Goal: Task Accomplishment & Management: Use online tool/utility

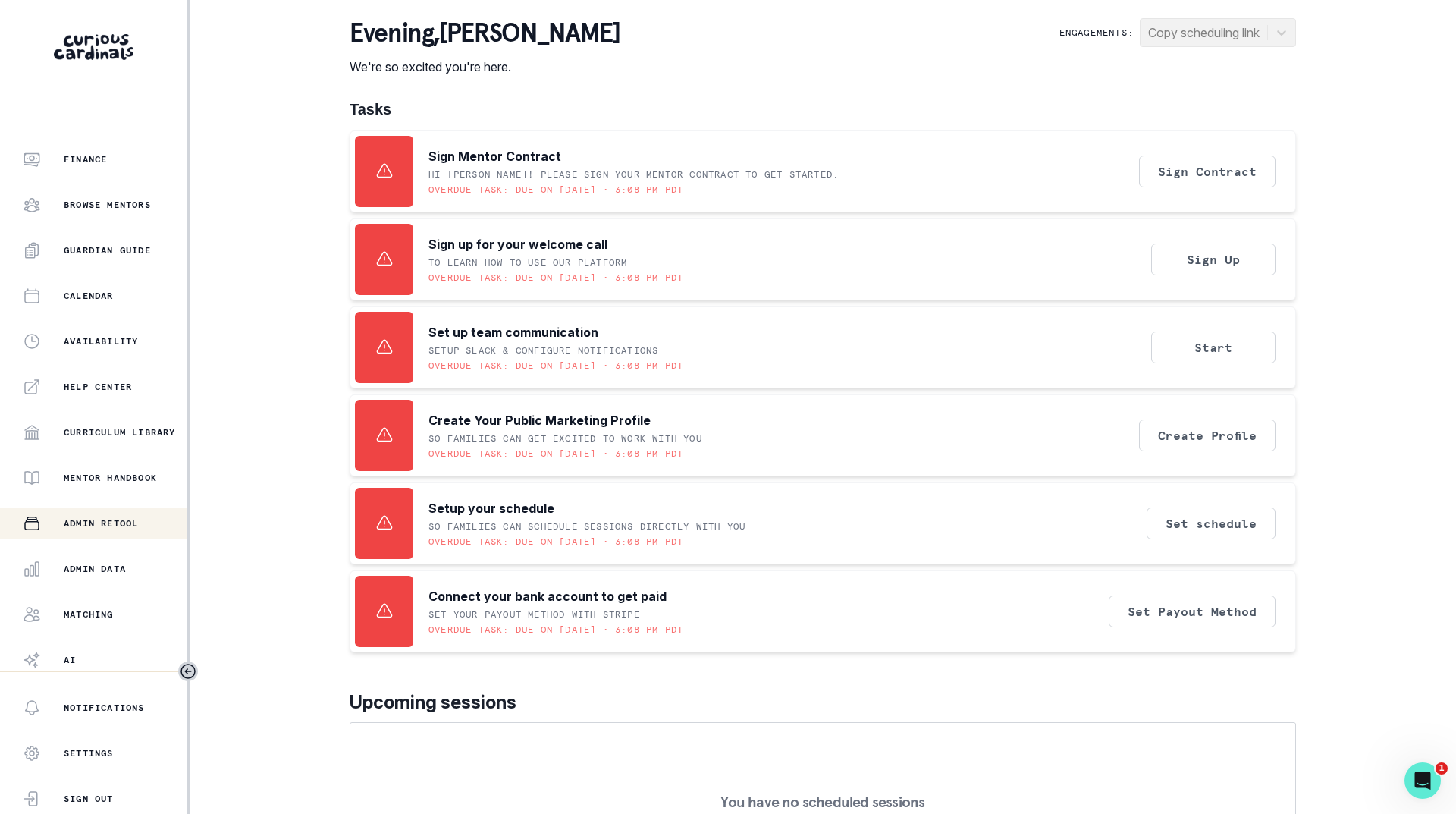
scroll to position [116, 0]
click at [109, 519] on p "Admin Data" at bounding box center [95, 520] width 63 height 12
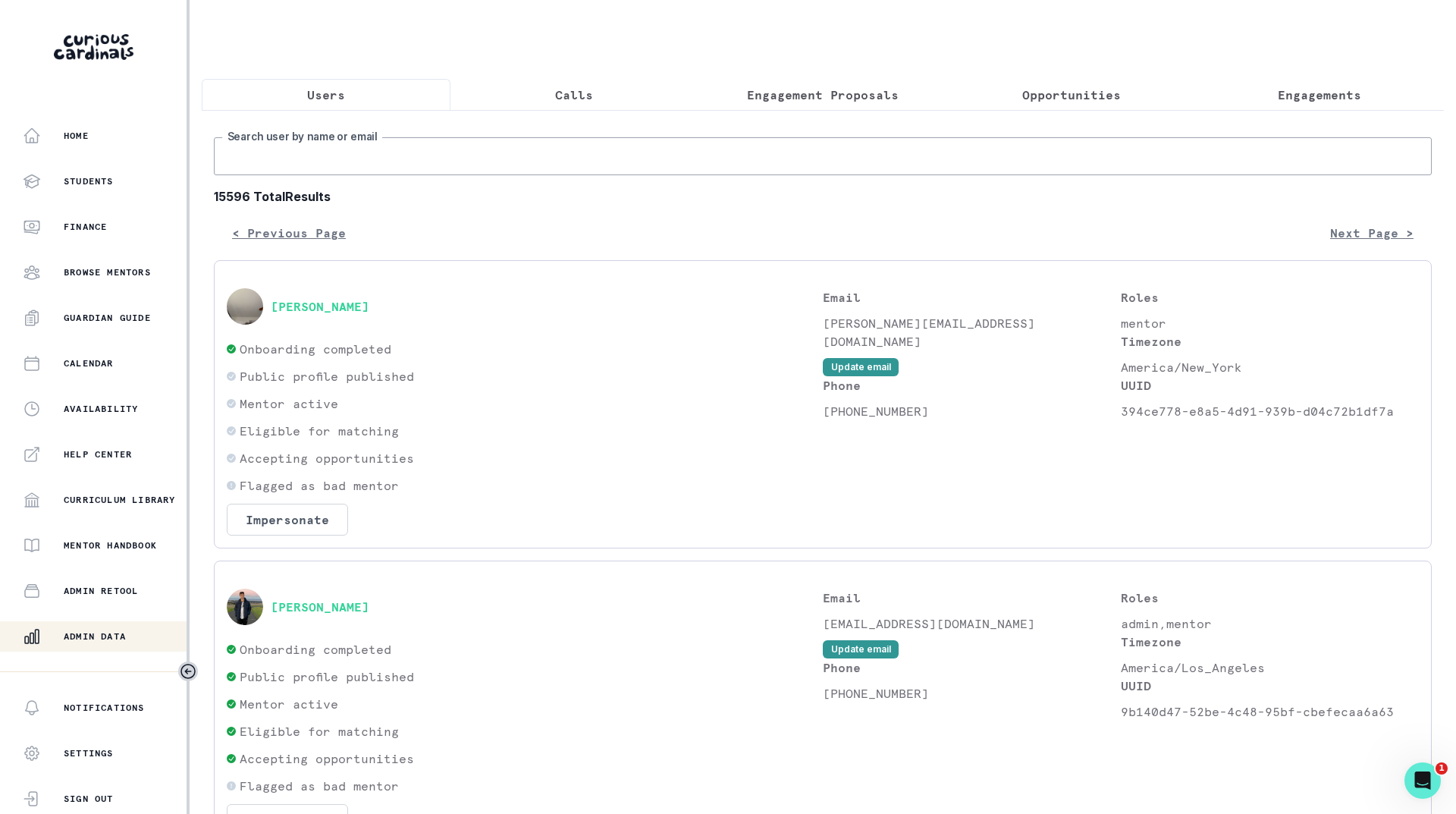
click at [432, 161] on input "Search user by name or email" at bounding box center [822, 156] width 1217 height 38
type input "lupe"
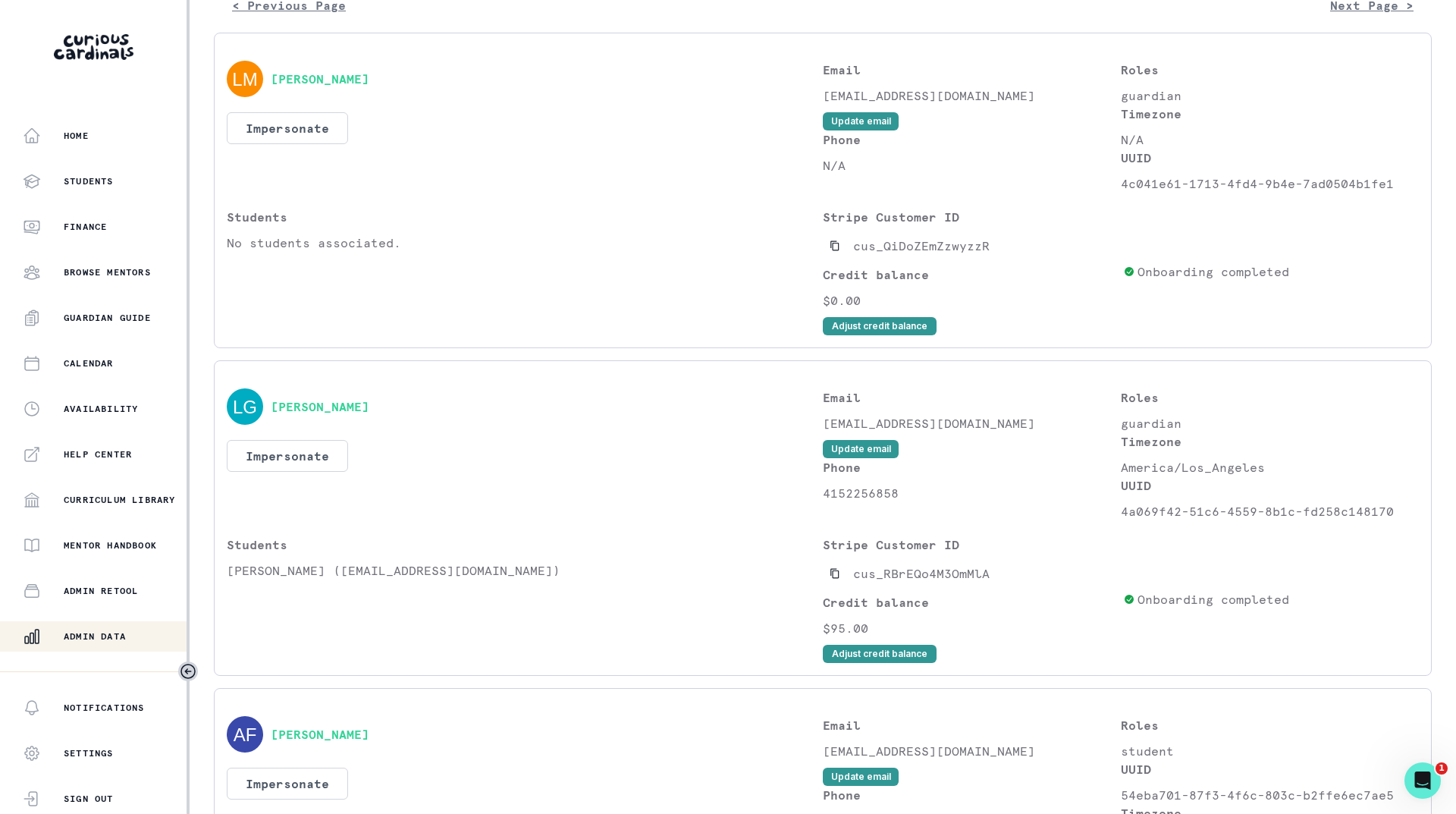
scroll to position [303, 0]
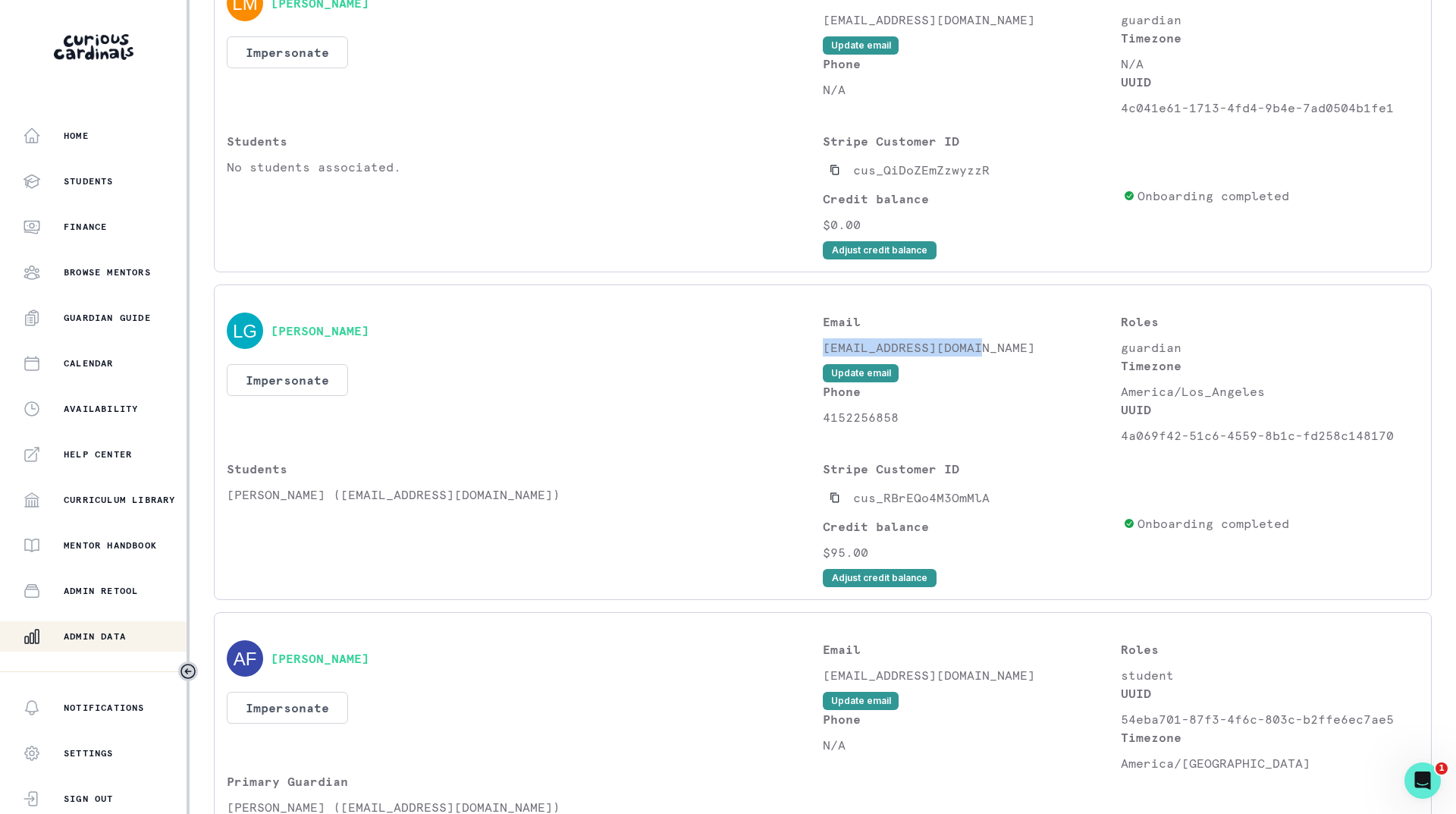
drag, startPoint x: 978, startPoint y: 360, endPoint x: 818, endPoint y: 363, distance: 160.0
click at [822, 356] on p "[EMAIL_ADDRESS][DOMAIN_NAME]" at bounding box center [971, 347] width 298 height 19
copy p "[EMAIL_ADDRESS][DOMAIN_NAME]"
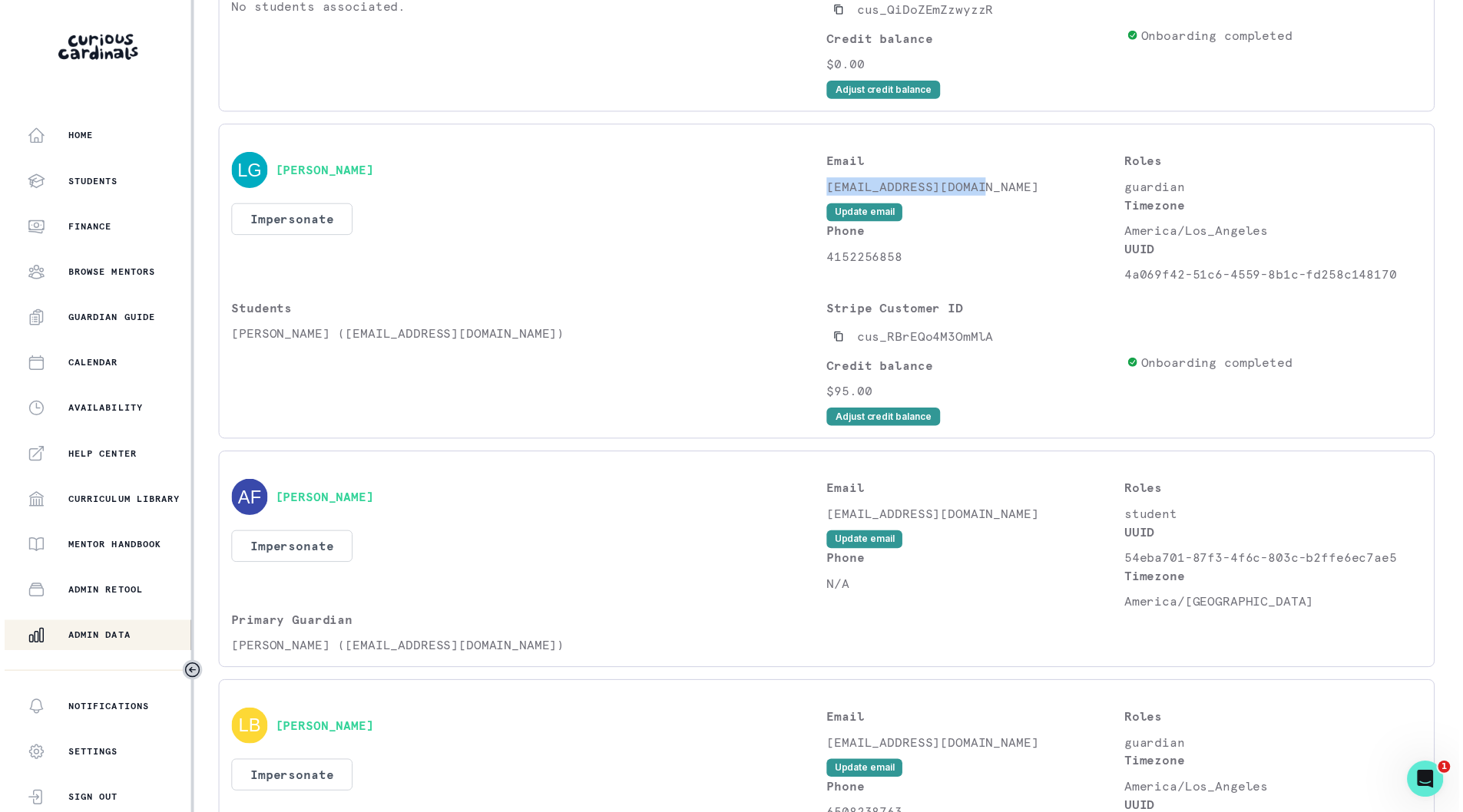
scroll to position [433, 0]
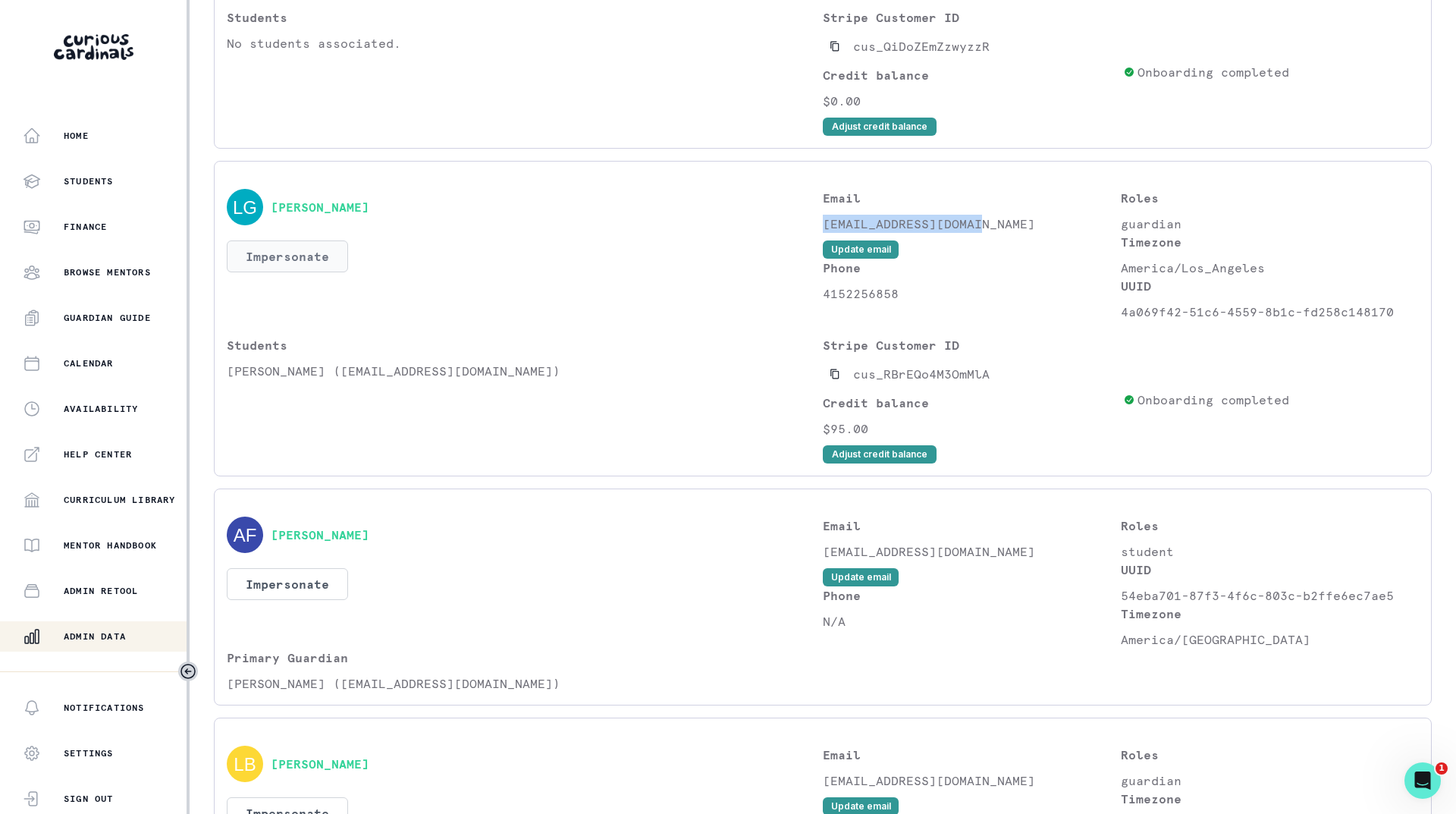
click at [301, 272] on button "Impersonate" at bounding box center [287, 256] width 121 height 32
click at [354, 405] on button "Impersonate" at bounding box center [349, 410] width 100 height 30
